Goal: Transaction & Acquisition: Purchase product/service

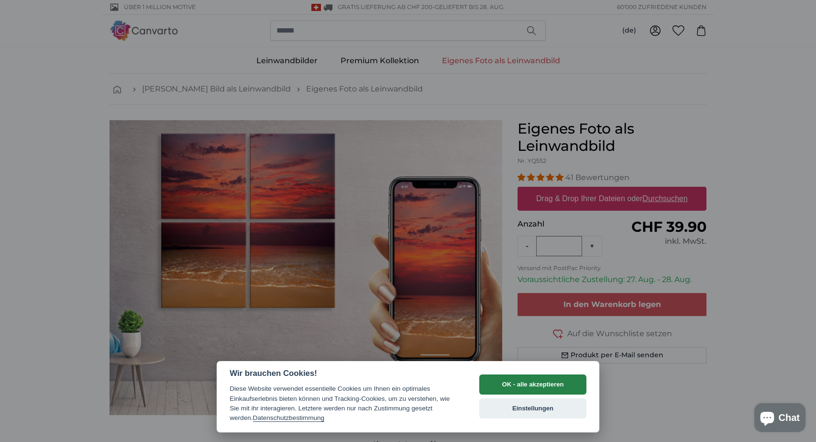
click at [513, 390] on button "OK - alle akzeptieren" at bounding box center [532, 384] width 107 height 20
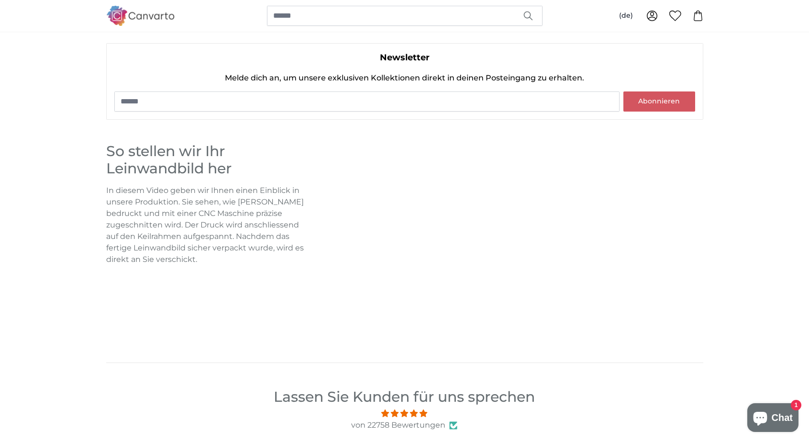
scroll to position [629, 0]
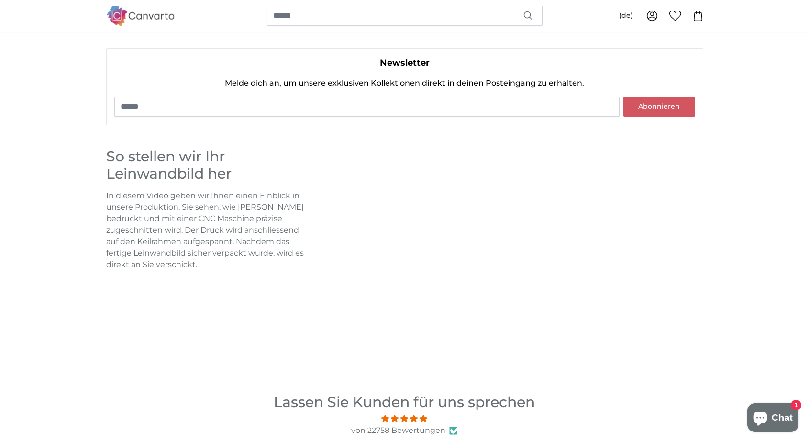
click at [226, 204] on p "In diesem Video geben wir Ihnen einen Einblick in unsere Produktion. Sie sehen,…" at bounding box center [205, 230] width 199 height 80
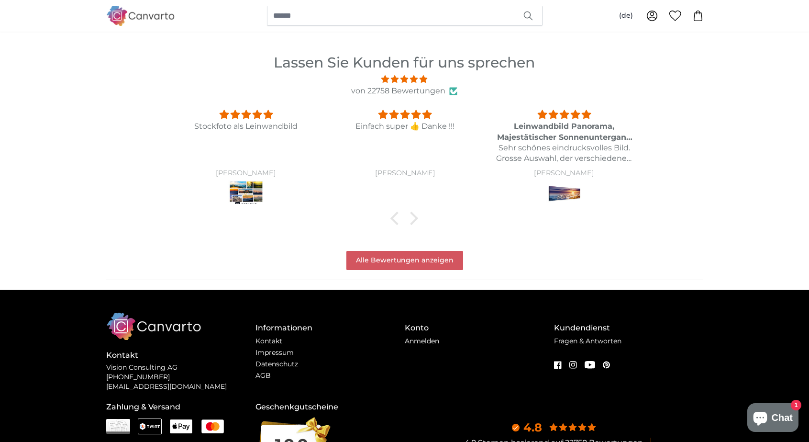
scroll to position [970, 0]
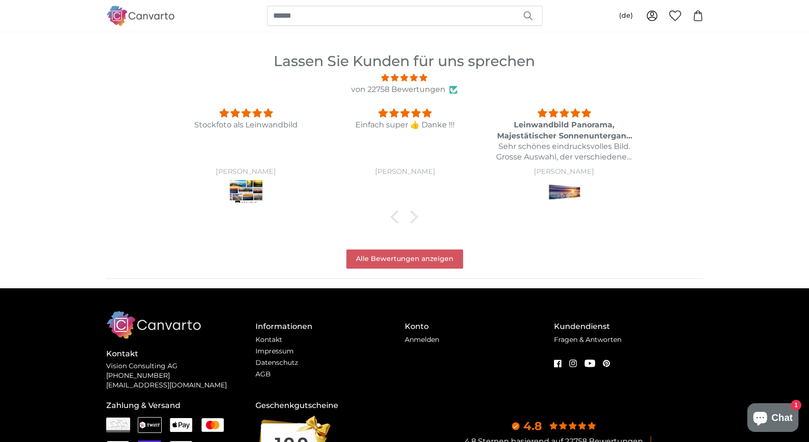
click at [555, 110] on span "5 stars" at bounding box center [554, 113] width 11 height 9
click at [557, 189] on img at bounding box center [564, 191] width 36 height 27
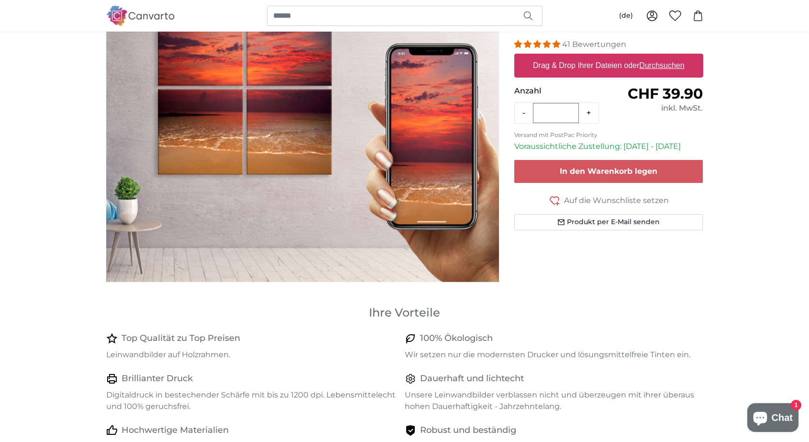
scroll to position [109, 0]
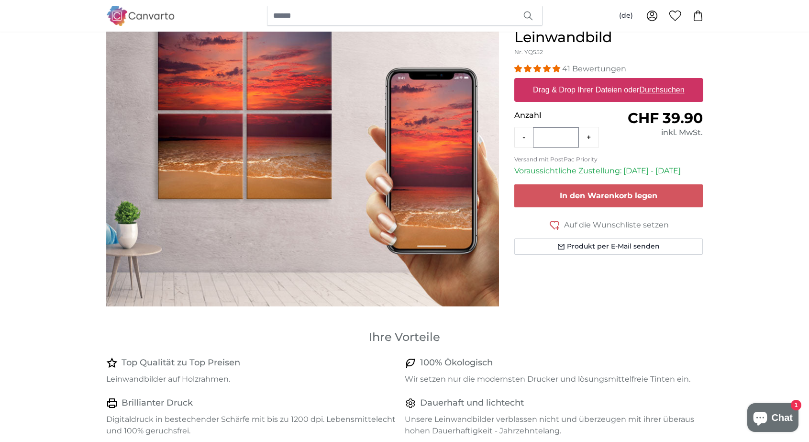
click at [574, 90] on label "Drag & Drop Ihrer Dateien oder Durchsuchen" at bounding box center [608, 89] width 159 height 19
click at [574, 81] on input "Drag & Drop Ihrer Dateien oder Durchsuchen" at bounding box center [608, 79] width 189 height 3
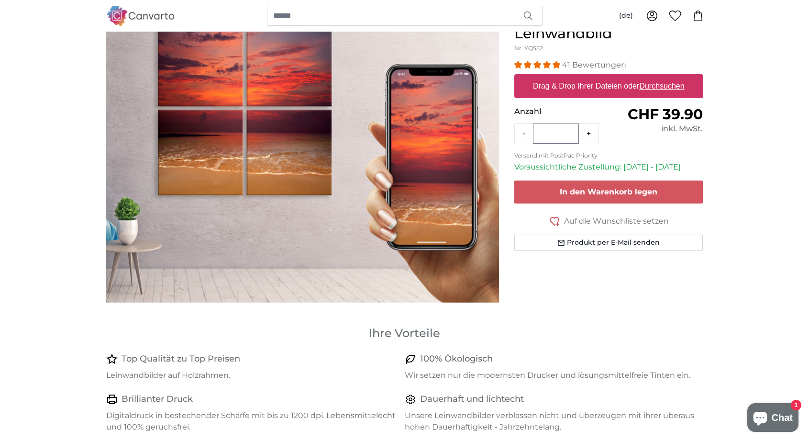
scroll to position [112, 0]
click at [658, 84] on u "Durchsuchen" at bounding box center [661, 86] width 45 height 8
click at [658, 78] on input "Drag & Drop Ihrer Dateien oder Durchsuchen" at bounding box center [608, 76] width 189 height 3
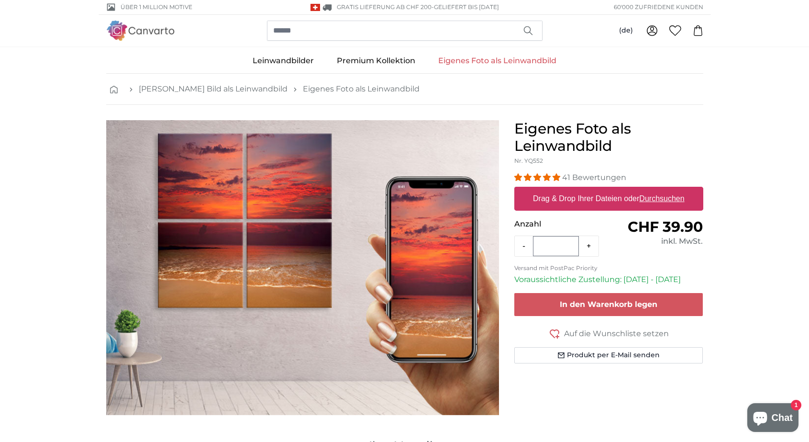
click at [535, 200] on label "Drag & Drop Ihrer Dateien oder Durchsuchen" at bounding box center [608, 198] width 159 height 19
click at [535, 189] on input "Drag & Drop Ihrer Dateien oder Durchsuchen" at bounding box center [608, 188] width 189 height 3
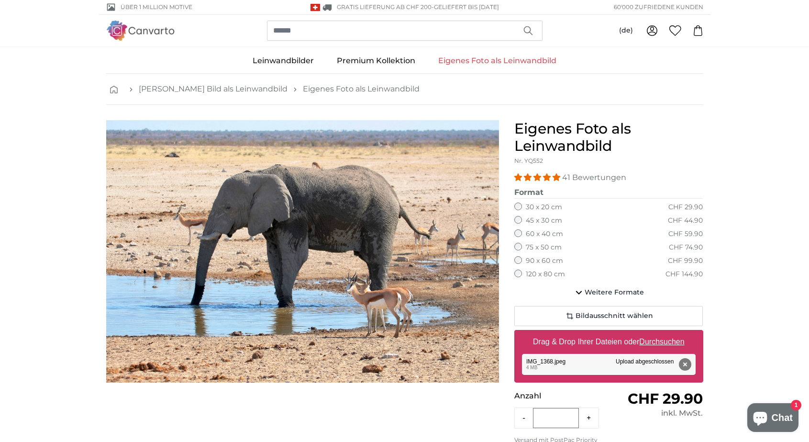
drag, startPoint x: 684, startPoint y: 360, endPoint x: 669, endPoint y: 362, distance: 14.5
click at [669, 362] on div "Entfernen Nochmal versuchen Entfernen Hochladen Abbrechen Nochmal versuchen Ent…" at bounding box center [609, 364] width 174 height 21
click at [607, 311] on span "Bildausschnitt wählen" at bounding box center [615, 316] width 78 height 10
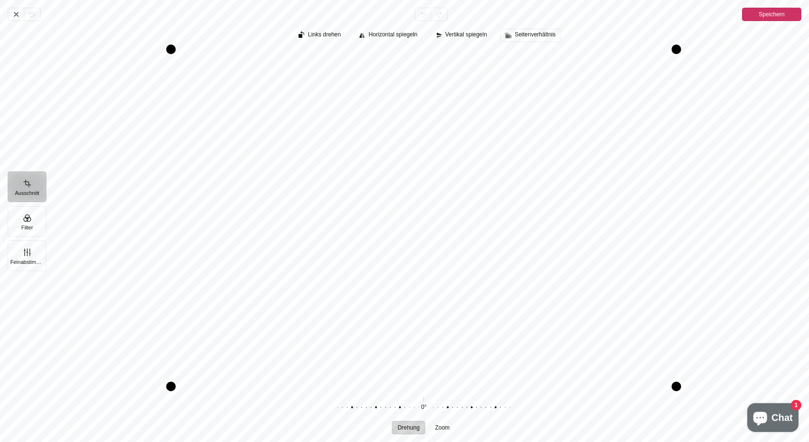
click at [522, 33] on span "Seitenverhältnis" at bounding box center [535, 35] width 41 height 6
click at [533, 72] on span "1:1" at bounding box center [537, 72] width 11 height 10
click at [757, 15] on button "Speichern" at bounding box center [771, 14] width 59 height 13
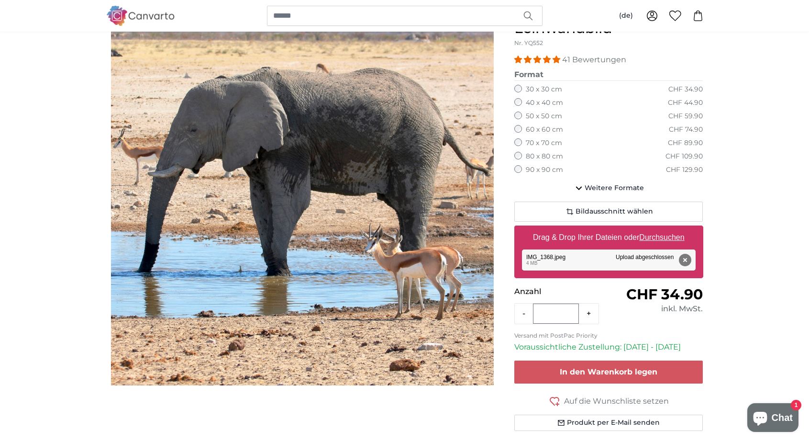
scroll to position [118, 0]
click at [685, 254] on button "Entfernen" at bounding box center [684, 260] width 12 height 12
